Goal: Use online tool/utility: Use online tool/utility

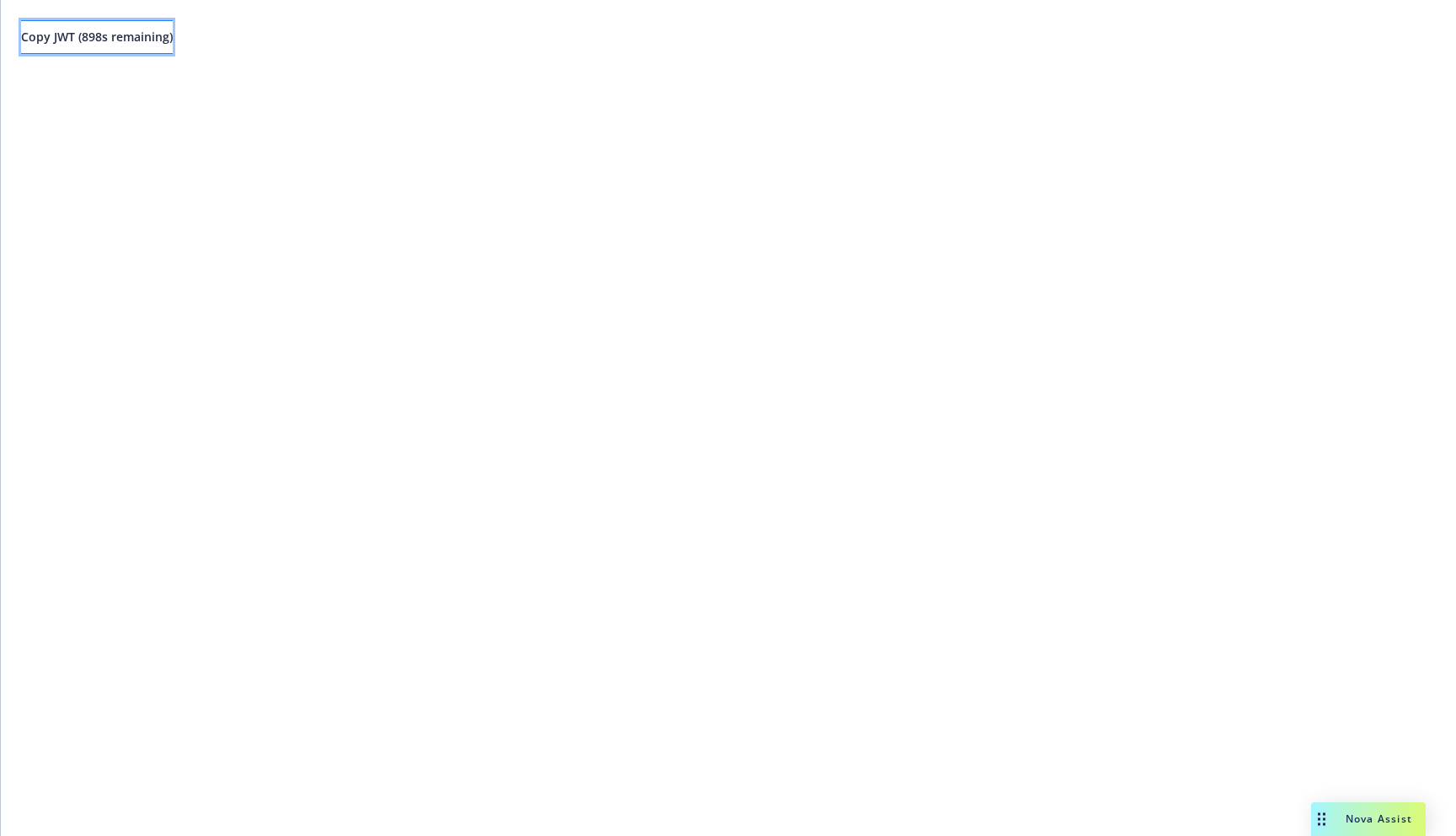
drag, startPoint x: 159, startPoint y: 45, endPoint x: 172, endPoint y: 43, distance: 13.2
click at [159, 45] on button "Copy JWT ( 898 s remaining)" at bounding box center [97, 37] width 152 height 34
